Goal: Task Accomplishment & Management: Manage account settings

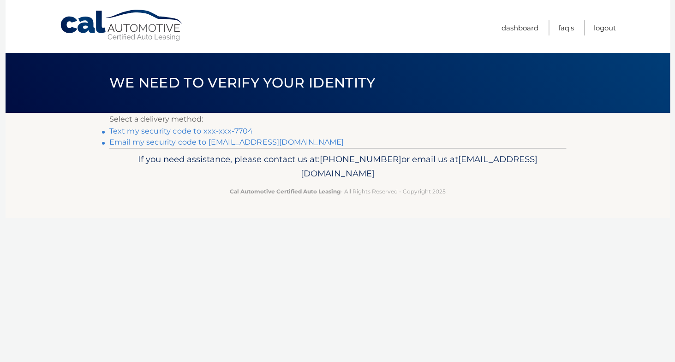
click at [242, 139] on link "Email my security code to n******@me.com" at bounding box center [226, 142] width 235 height 9
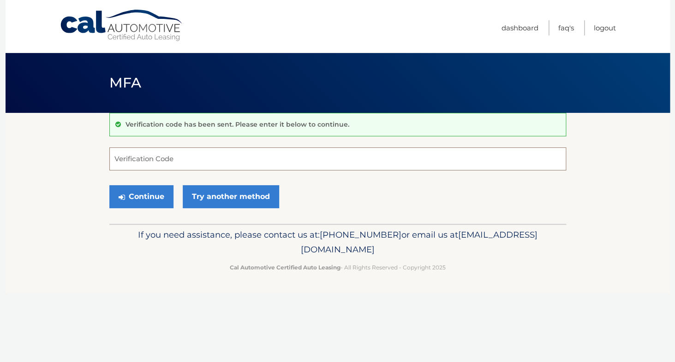
click at [237, 165] on input "Verification Code" at bounding box center [337, 159] width 456 height 23
type input "322025"
click at [149, 194] on button "Continue" at bounding box center [141, 196] width 64 height 23
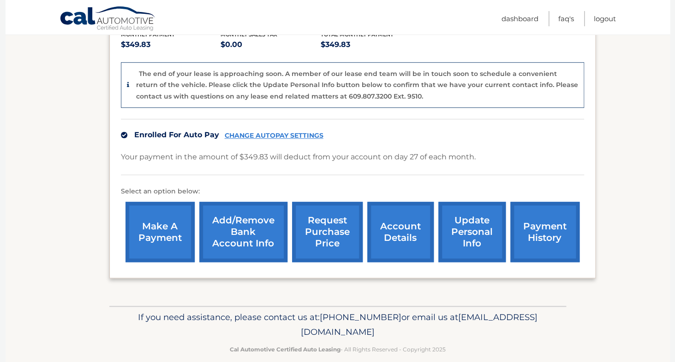
scroll to position [218, 0]
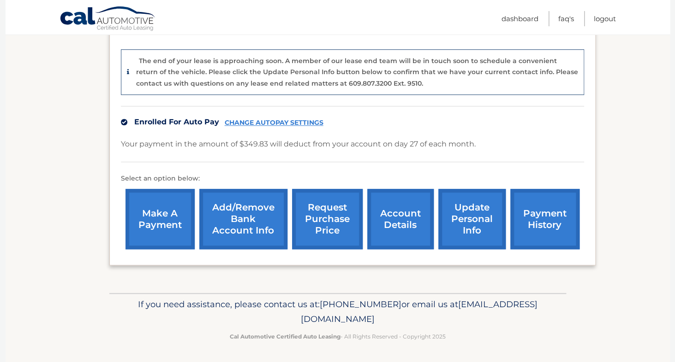
click at [367, 232] on link "account details" at bounding box center [400, 219] width 66 height 60
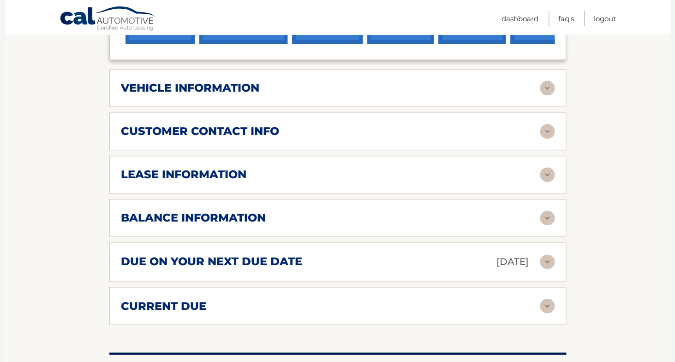
scroll to position [393, 0]
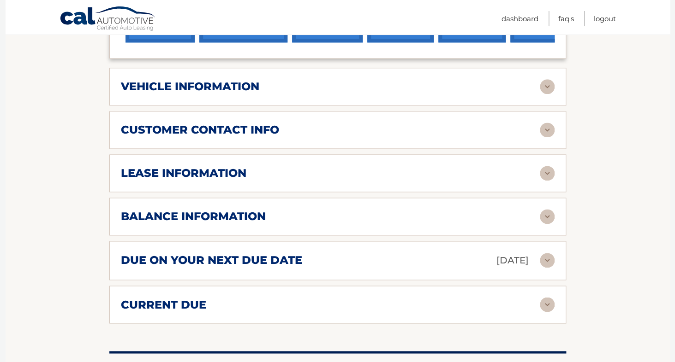
click at [549, 181] on img at bounding box center [546, 173] width 15 height 15
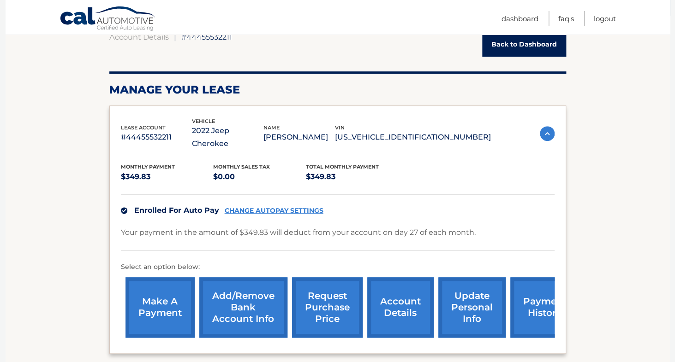
scroll to position [129, 0]
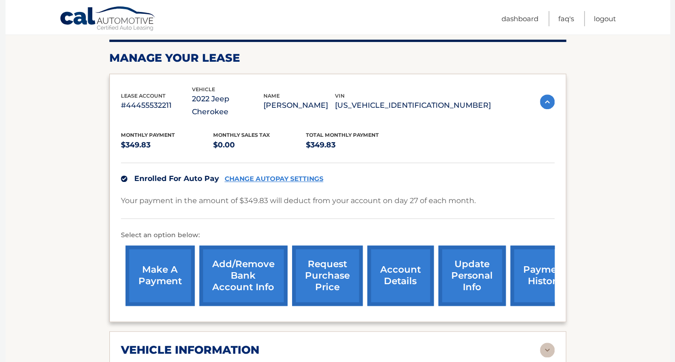
click at [309, 274] on link "request purchase price" at bounding box center [327, 276] width 71 height 60
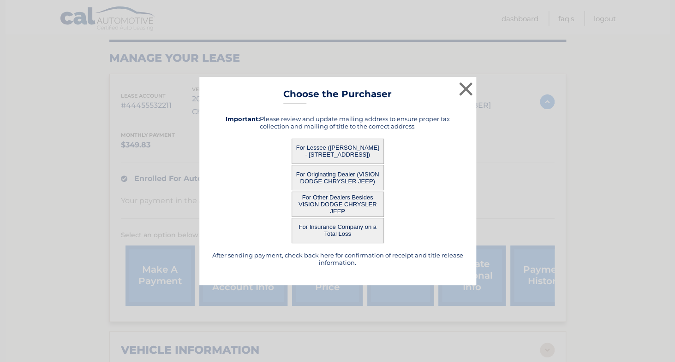
click at [365, 176] on button "For Originating Dealer (VISION DODGE CHRYSLER JEEP)" at bounding box center [337, 177] width 92 height 25
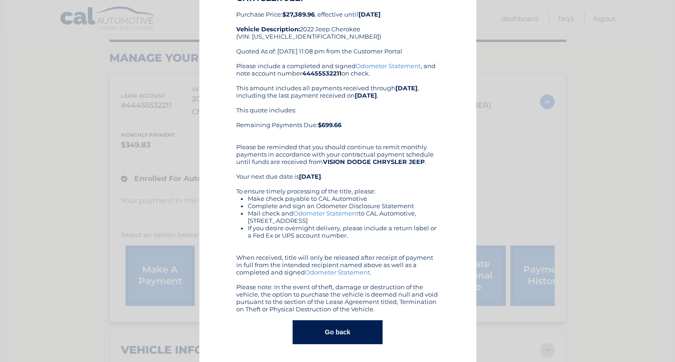
scroll to position [56, 0]
click at [338, 328] on button "Go back" at bounding box center [337, 332] width 90 height 24
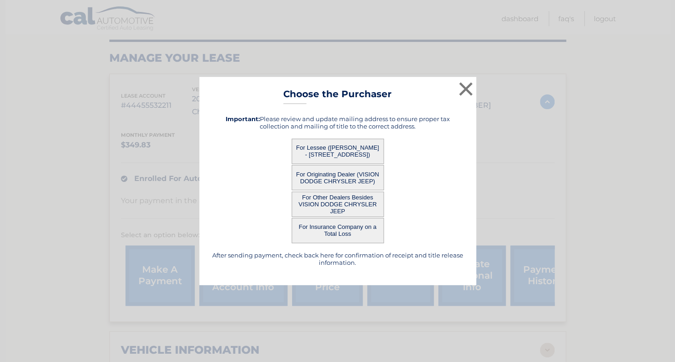
scroll to position [0, 0]
click at [356, 157] on button "For Lessee (NATHAN COOK - 12 Waycross Rd, , Fairport, NY 14450)" at bounding box center [337, 151] width 92 height 25
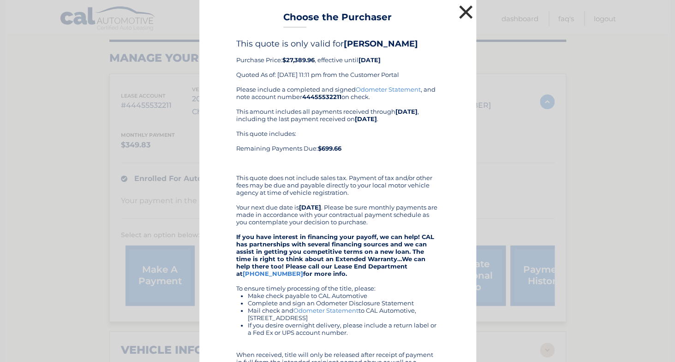
click at [464, 12] on button "×" at bounding box center [465, 12] width 18 height 18
